Goal: Task Accomplishment & Management: Complete application form

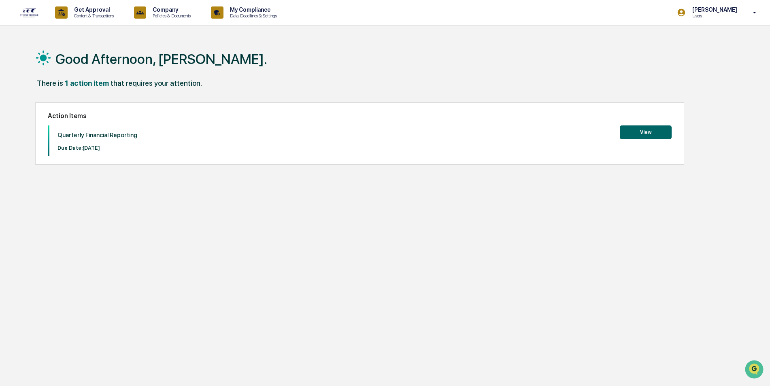
click at [650, 132] on button "View" at bounding box center [646, 132] width 52 height 14
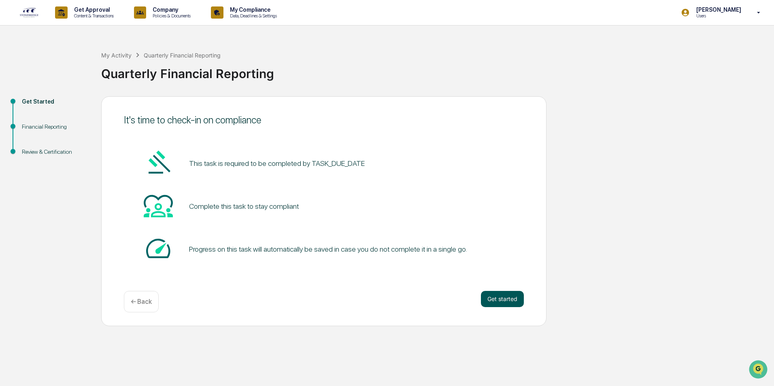
click at [495, 299] on button "Get started" at bounding box center [502, 299] width 43 height 16
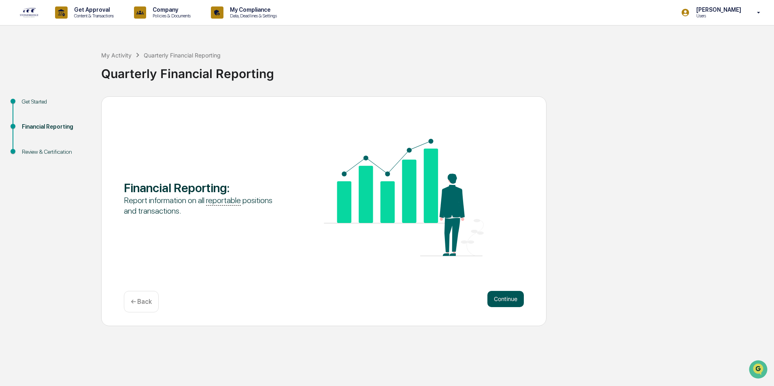
click at [505, 302] on button "Continue" at bounding box center [505, 299] width 36 height 16
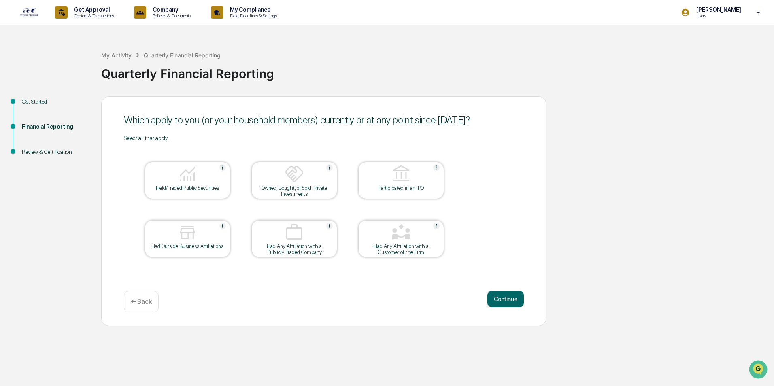
click at [505, 302] on button "Continue" at bounding box center [505, 299] width 36 height 16
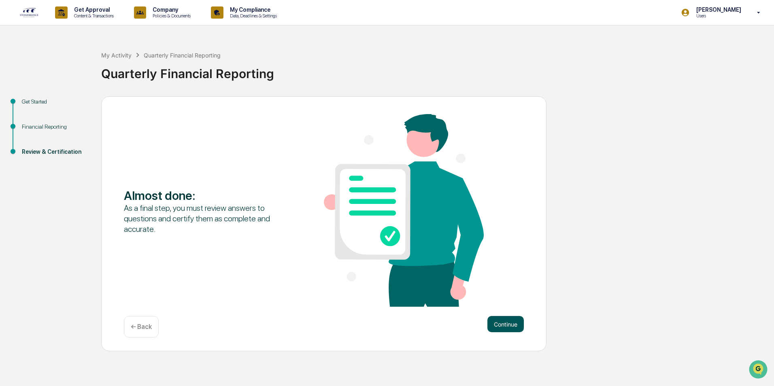
click at [503, 321] on button "Continue" at bounding box center [505, 324] width 36 height 16
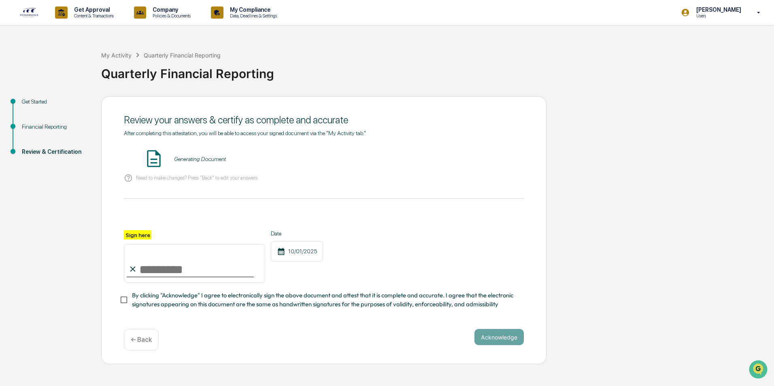
click at [148, 272] on input "Sign here" at bounding box center [194, 263] width 141 height 39
type input "**********"
click at [255, 303] on span "By clicking "Acknowledge" I agree to electronically sign the above document and…" at bounding box center [324, 300] width 385 height 18
click at [492, 341] on button "Acknowledge" at bounding box center [498, 337] width 49 height 16
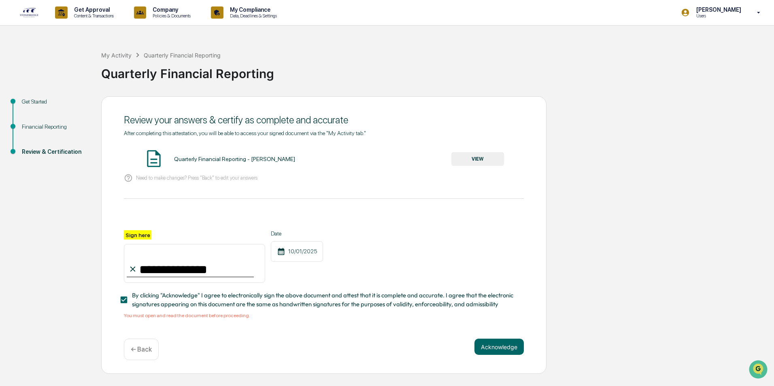
click at [470, 161] on button "VIEW" at bounding box center [477, 159] width 53 height 14
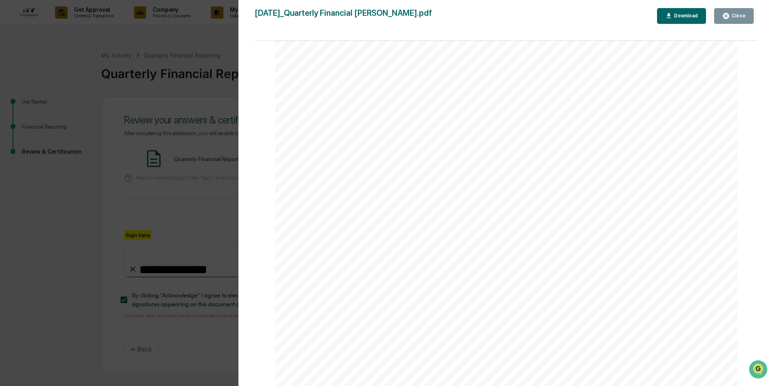
scroll to position [972, 0]
click at [740, 15] on div "Close" at bounding box center [738, 16] width 16 height 6
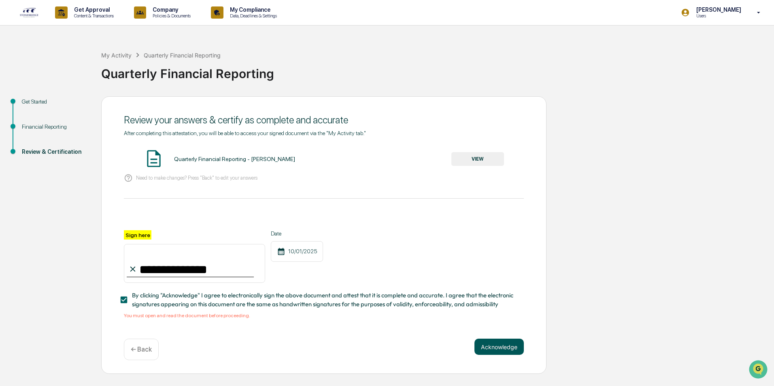
click at [498, 347] on button "Acknowledge" at bounding box center [498, 347] width 49 height 16
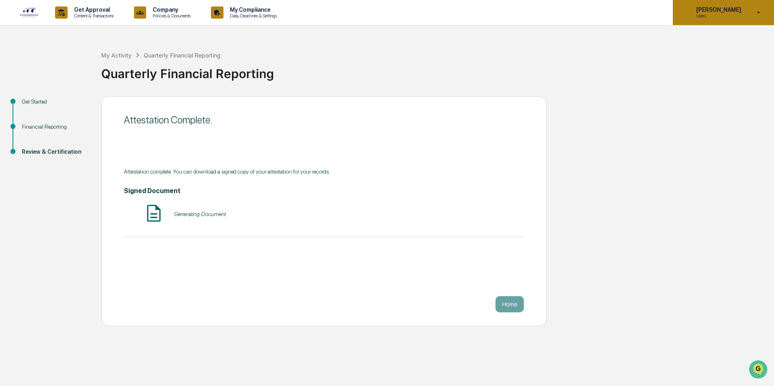
click at [756, 13] on icon at bounding box center [759, 13] width 14 height 8
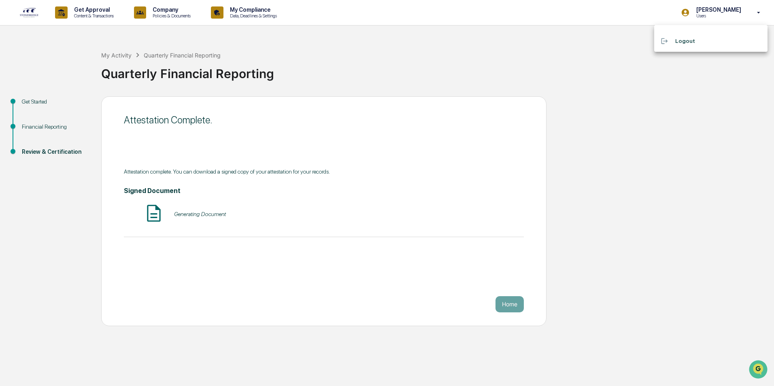
click at [685, 39] on li "Logout" at bounding box center [710, 41] width 113 height 15
